Goal: Task Accomplishment & Management: Use online tool/utility

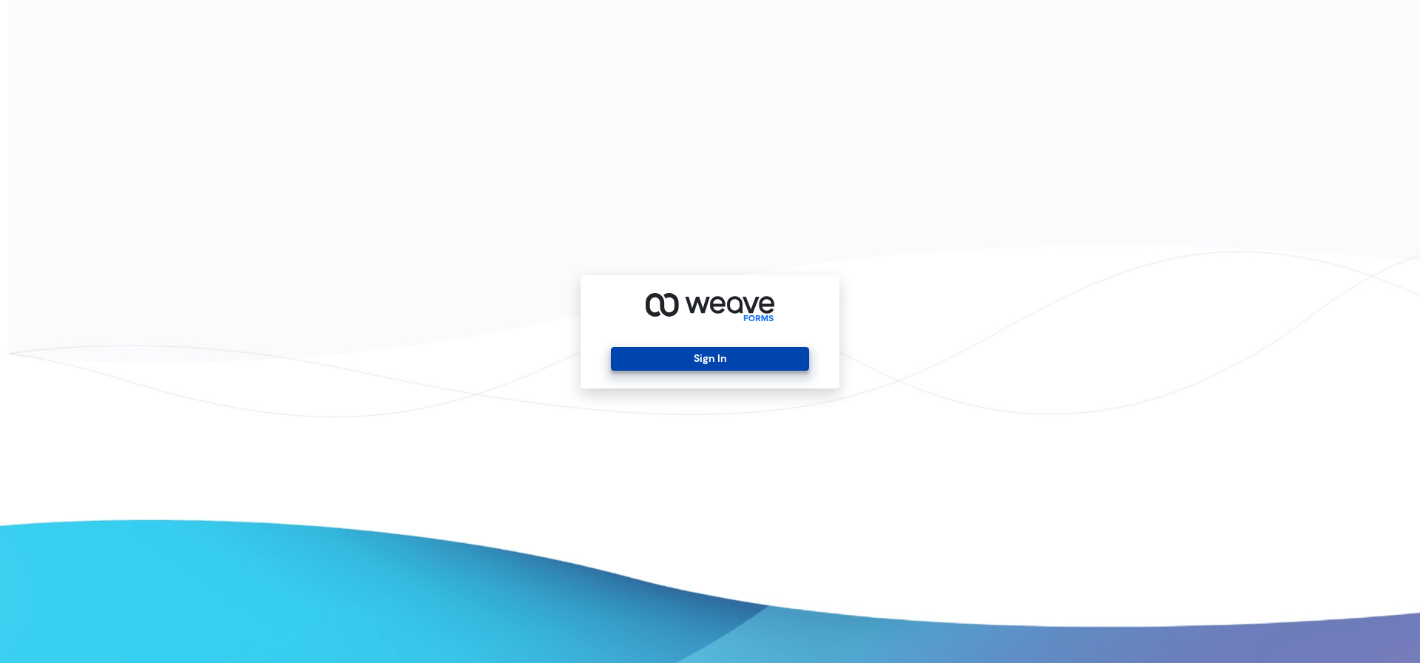
click at [700, 359] on button "Sign In" at bounding box center [709, 359] width 197 height 24
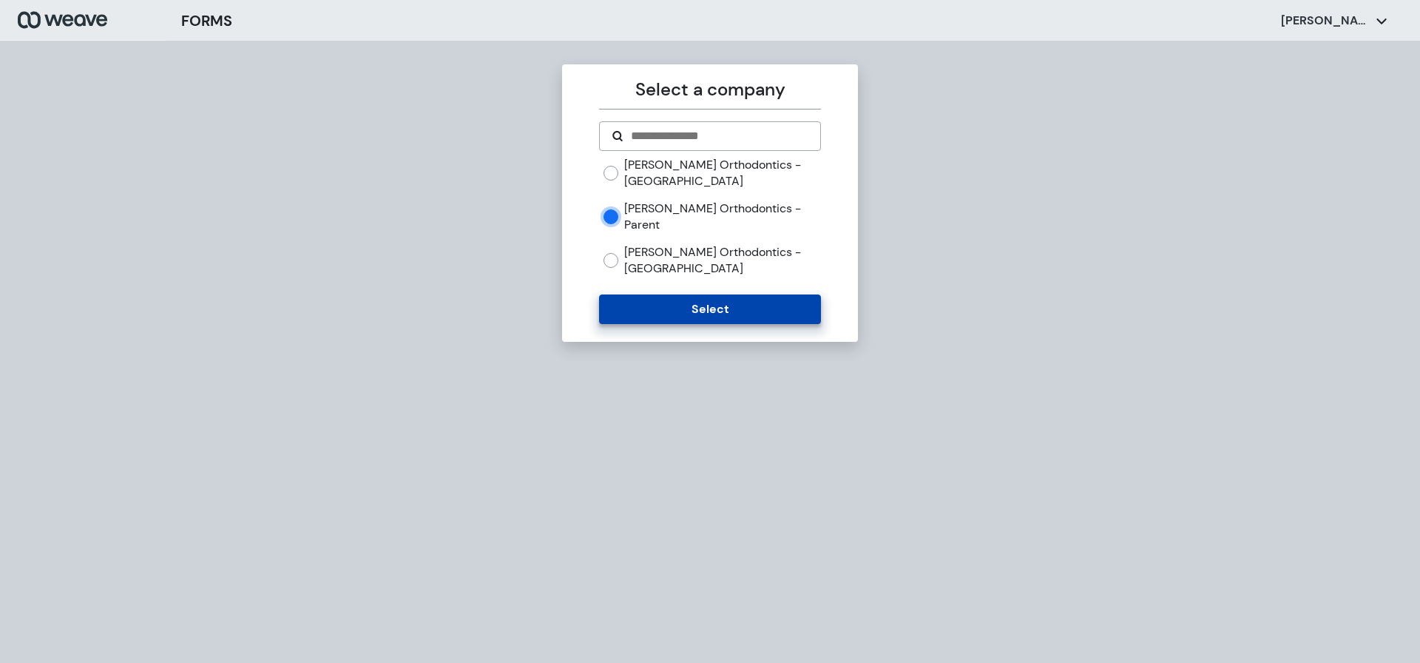
click at [702, 297] on button "Select" at bounding box center [709, 309] width 221 height 30
